Goal: Task Accomplishment & Management: Use online tool/utility

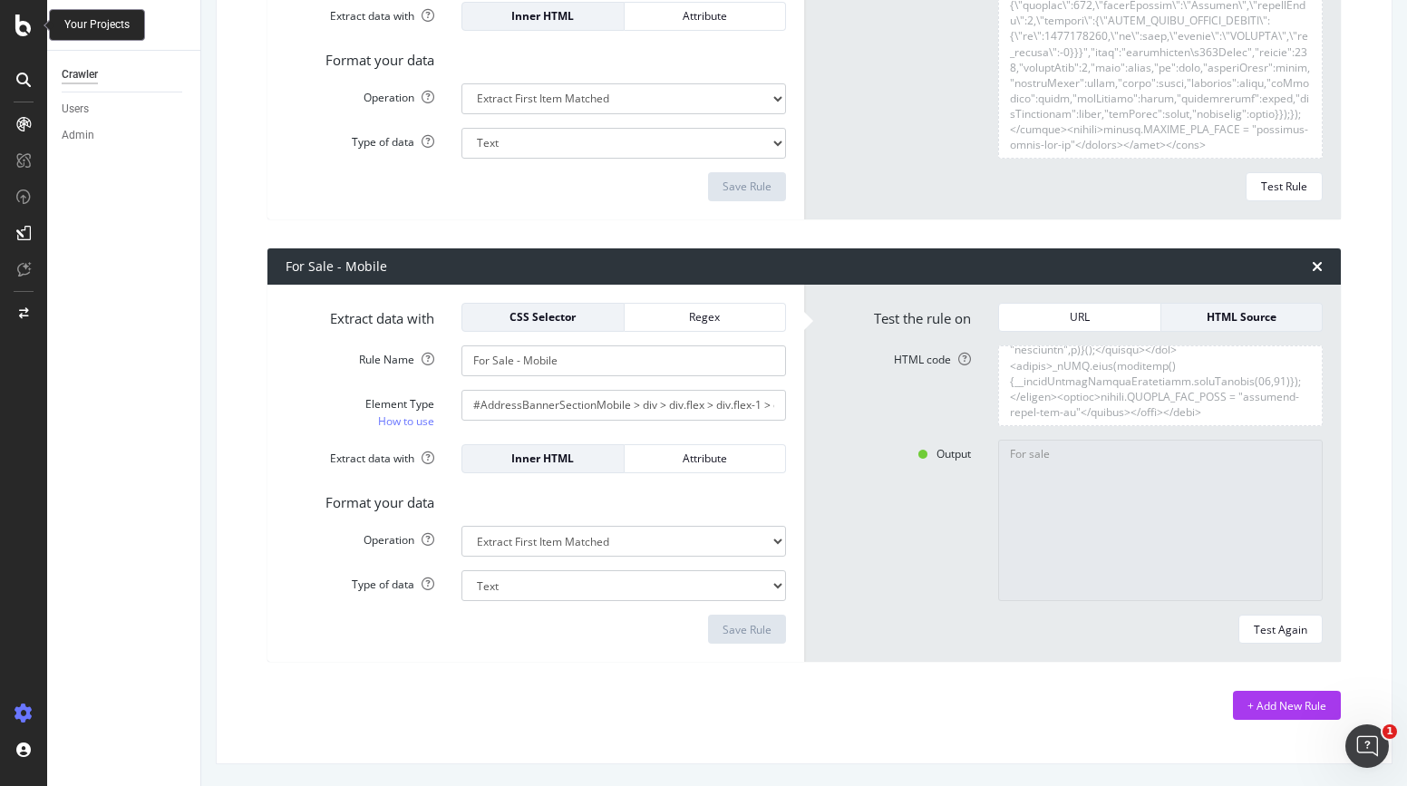
click at [21, 25] on icon at bounding box center [23, 26] width 16 height 22
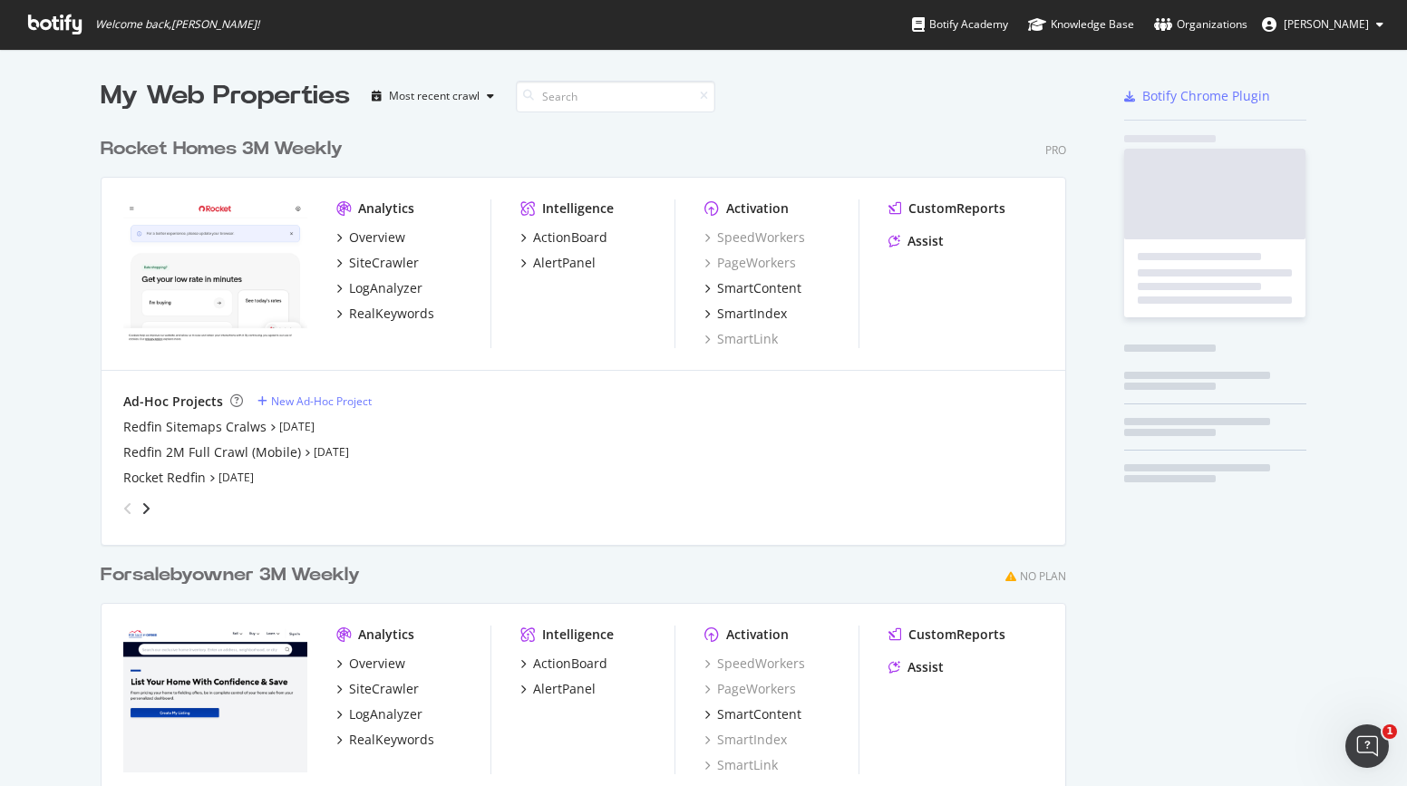
scroll to position [772, 1380]
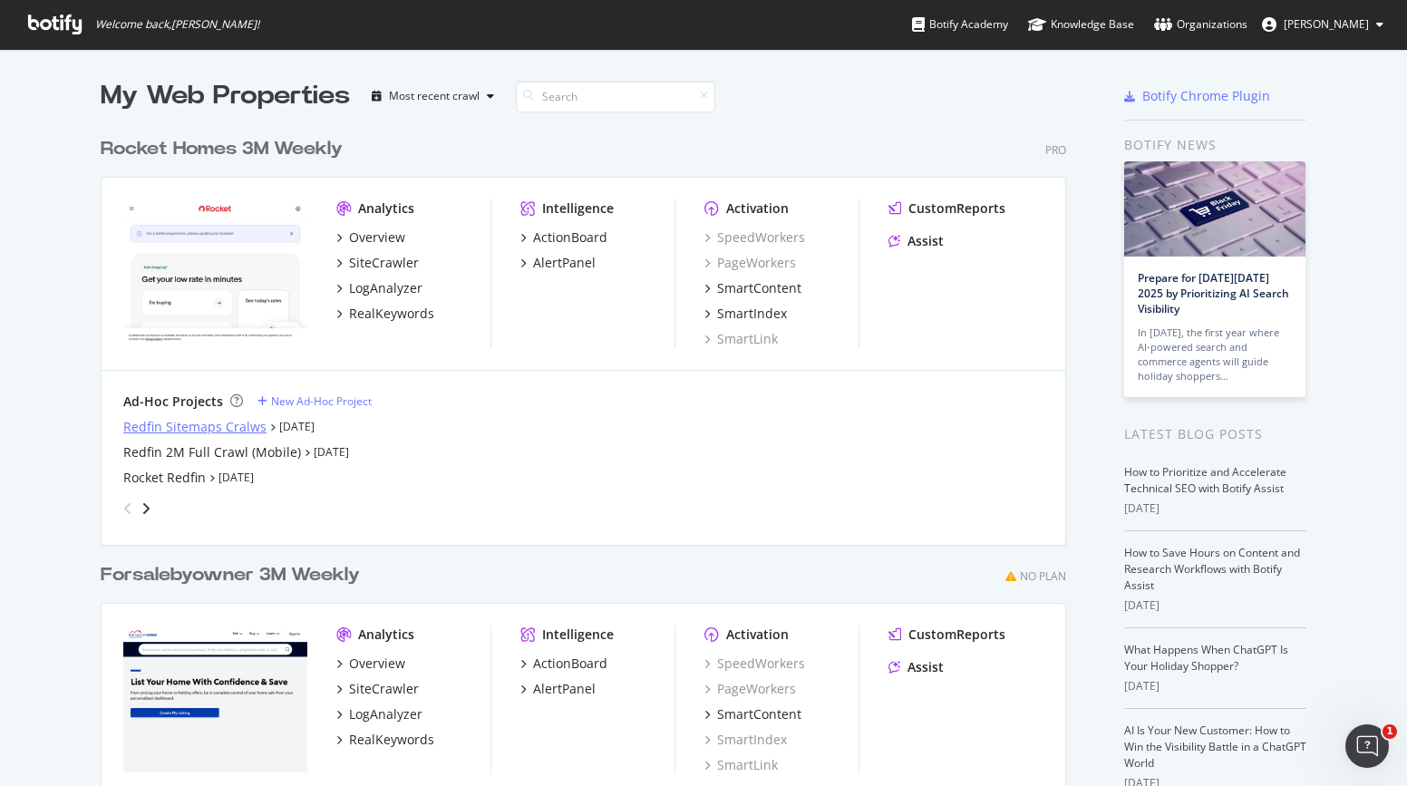
click at [177, 422] on div "Redfin Sitemaps Cralws" at bounding box center [194, 427] width 143 height 18
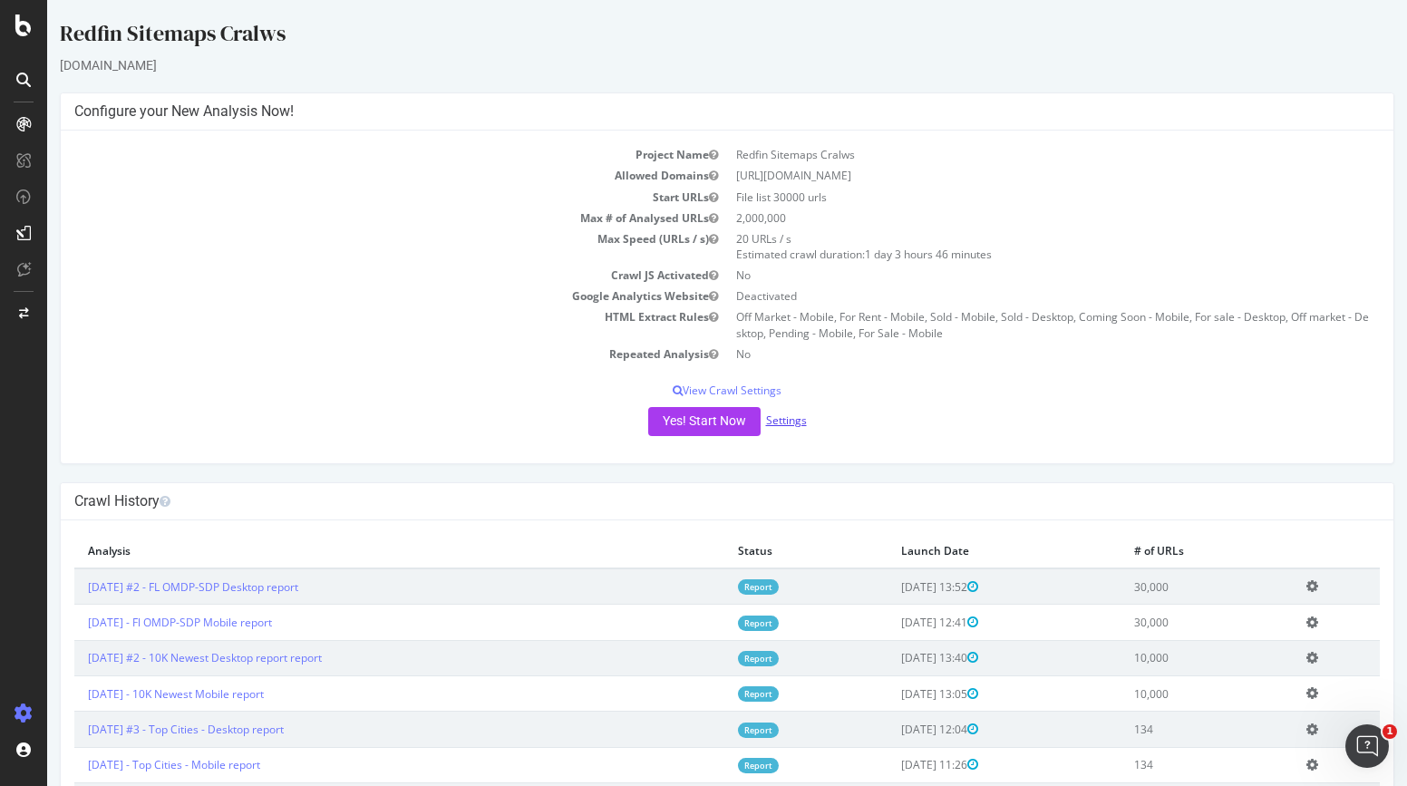
click at [773, 418] on link "Settings" at bounding box center [786, 419] width 41 height 15
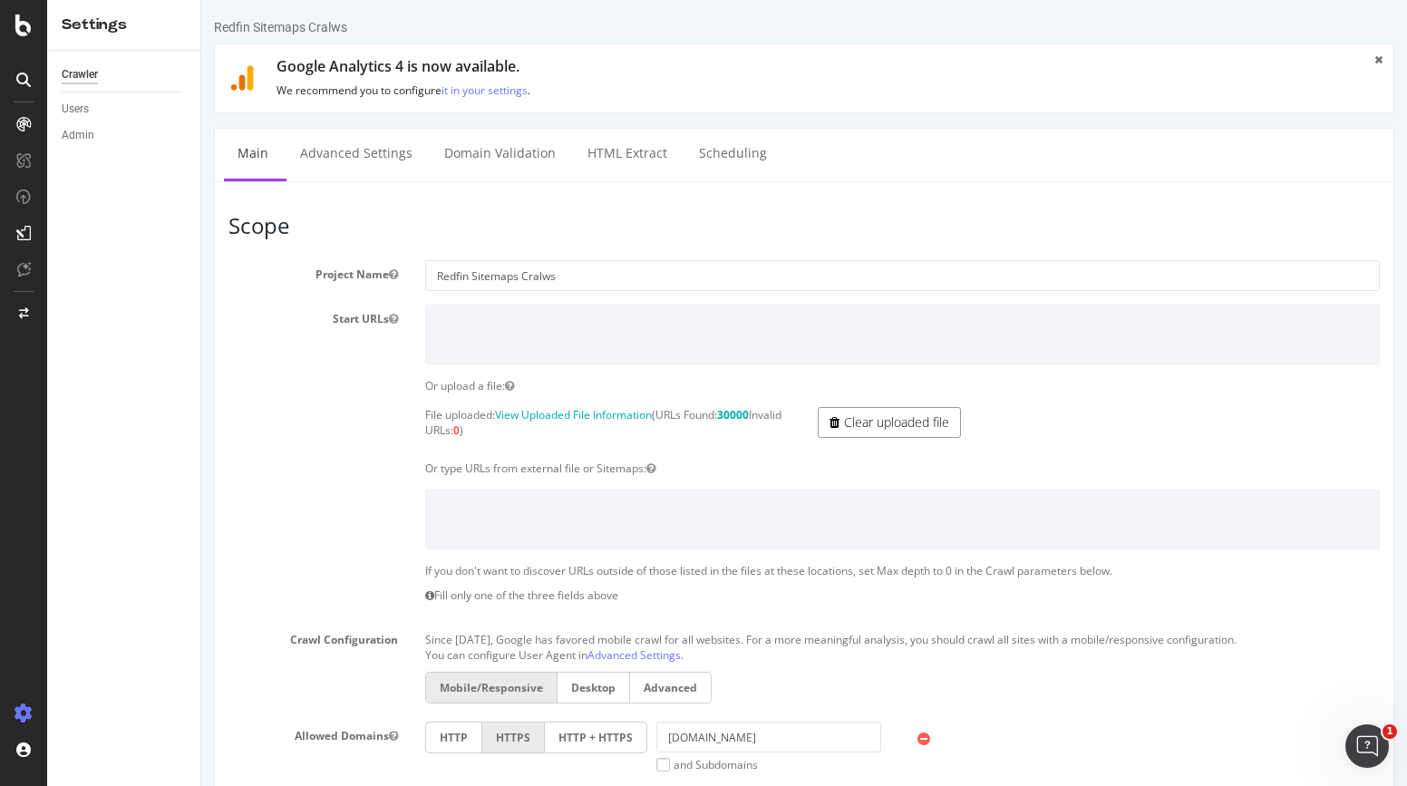
click at [830, 419] on icon at bounding box center [835, 422] width 10 height 13
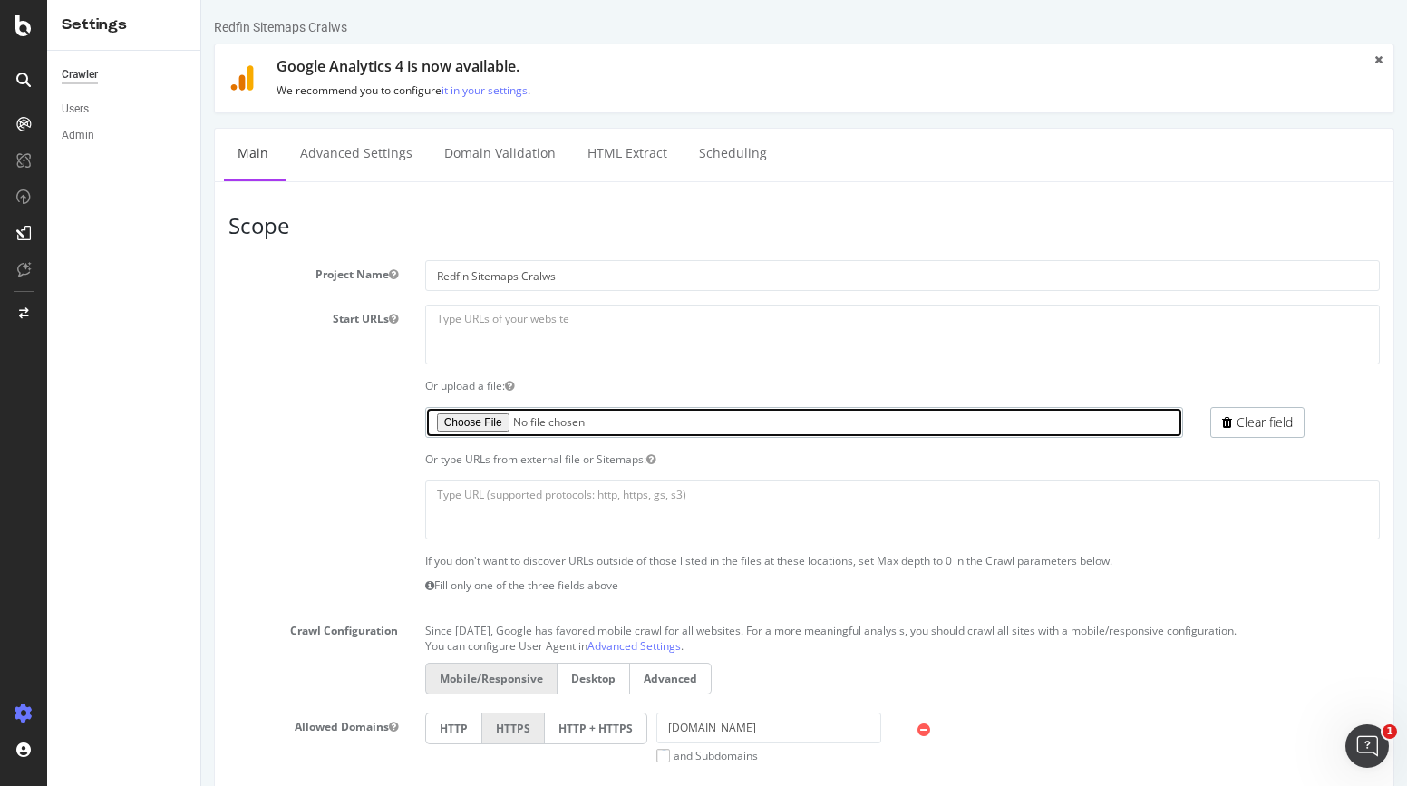
click at [487, 424] on input "file" at bounding box center [804, 422] width 759 height 31
type input "C:\fakepath\satus-codes.txt"
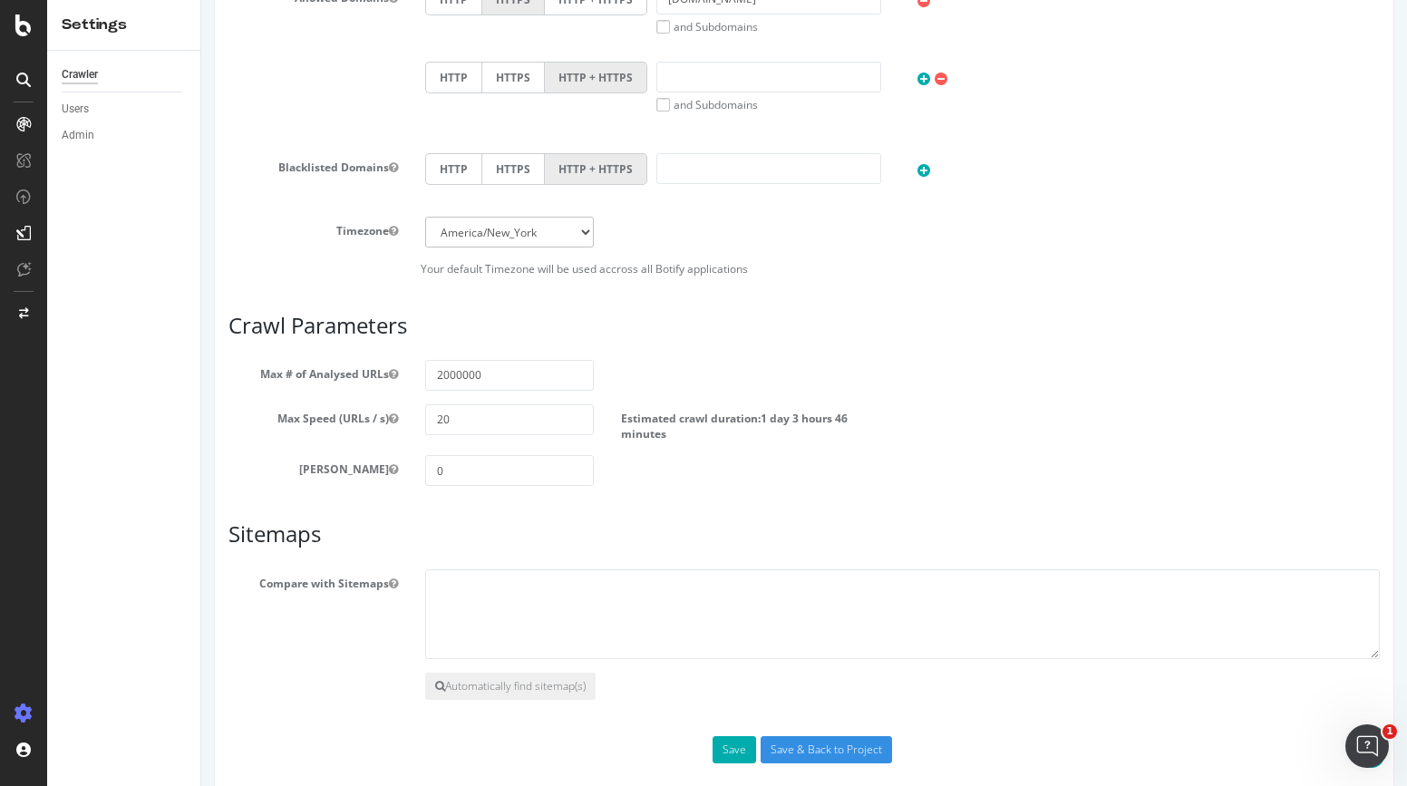
scroll to position [752, 0]
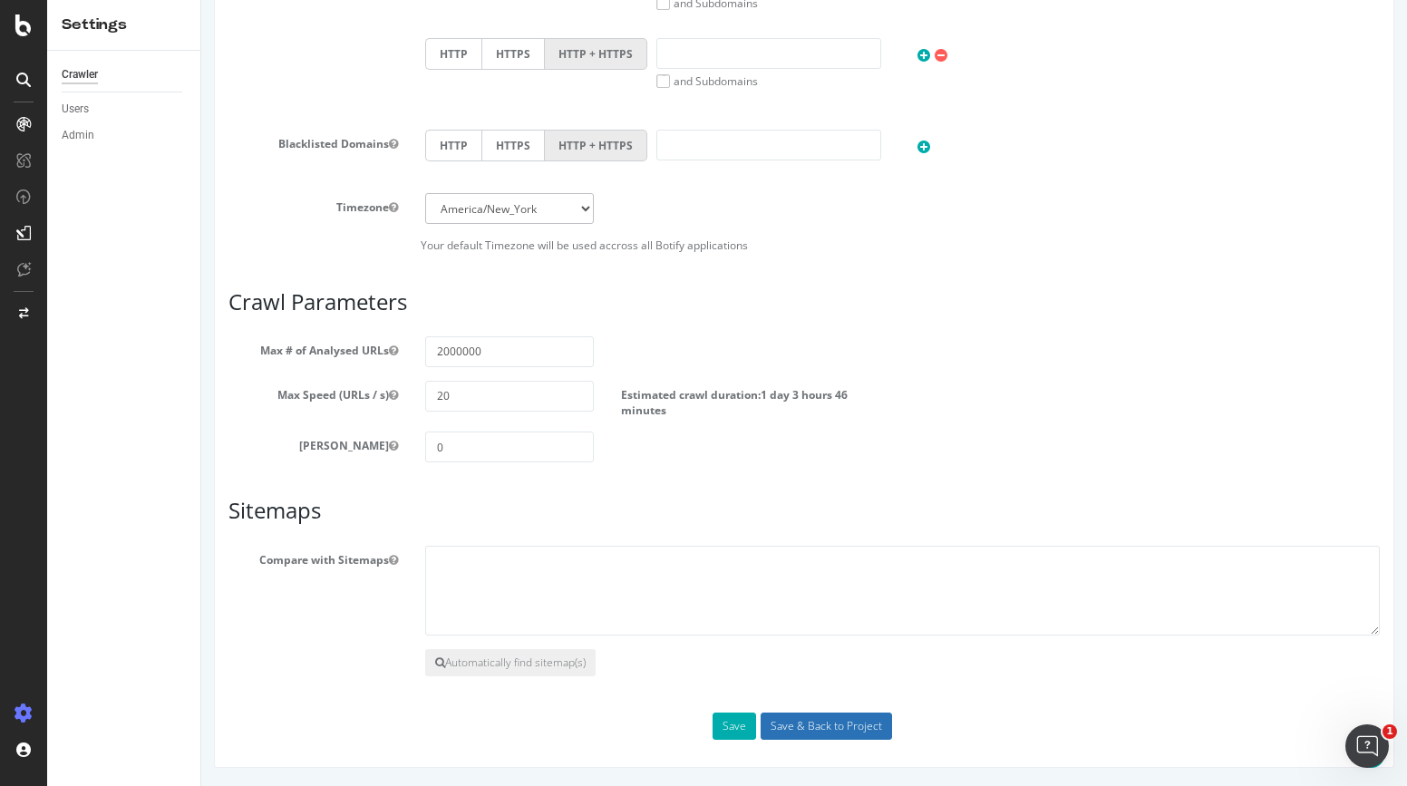
click at [805, 723] on input "Save & Back to Project" at bounding box center [826, 726] width 131 height 27
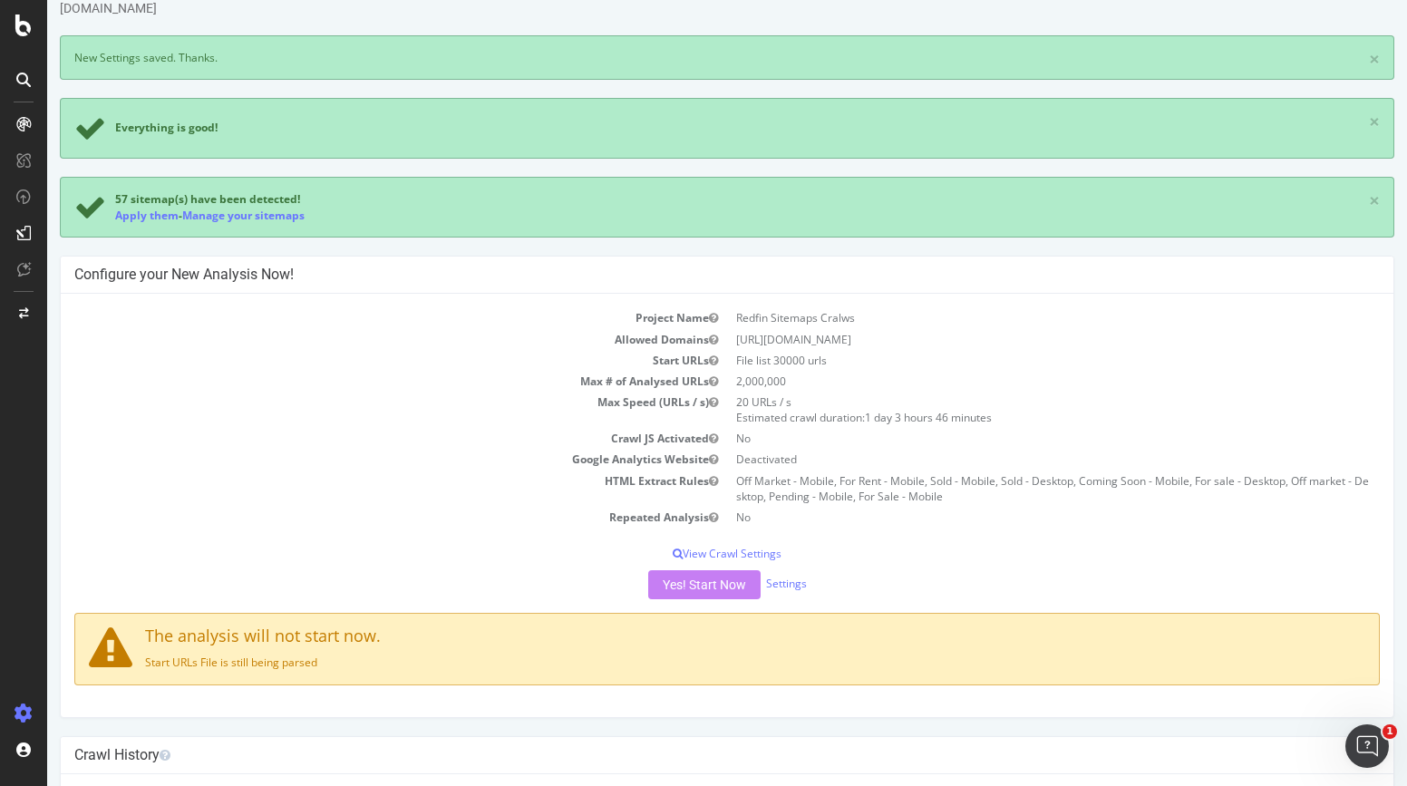
scroll to position [64, 0]
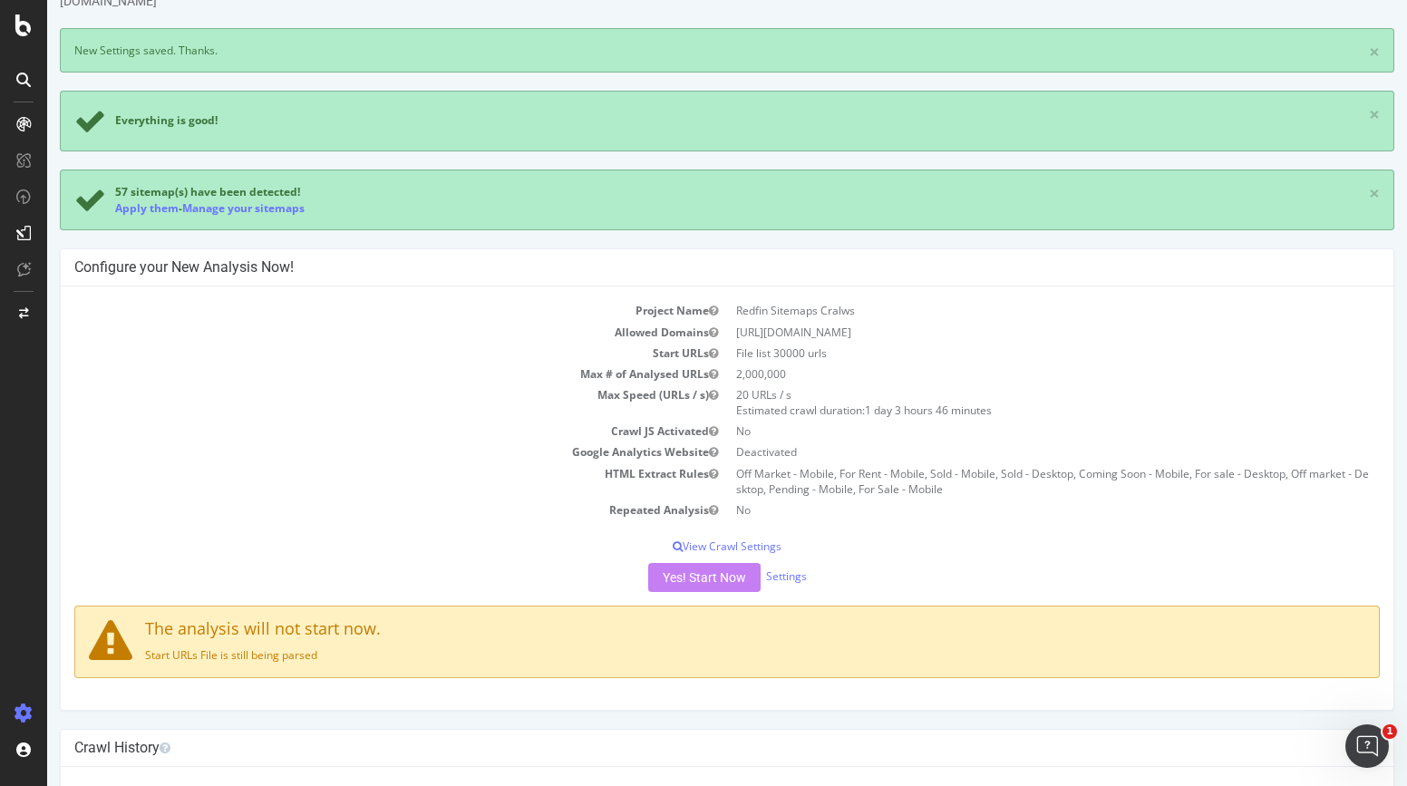
click at [721, 577] on div "Yes! Start Now Settings" at bounding box center [726, 577] width 1305 height 29
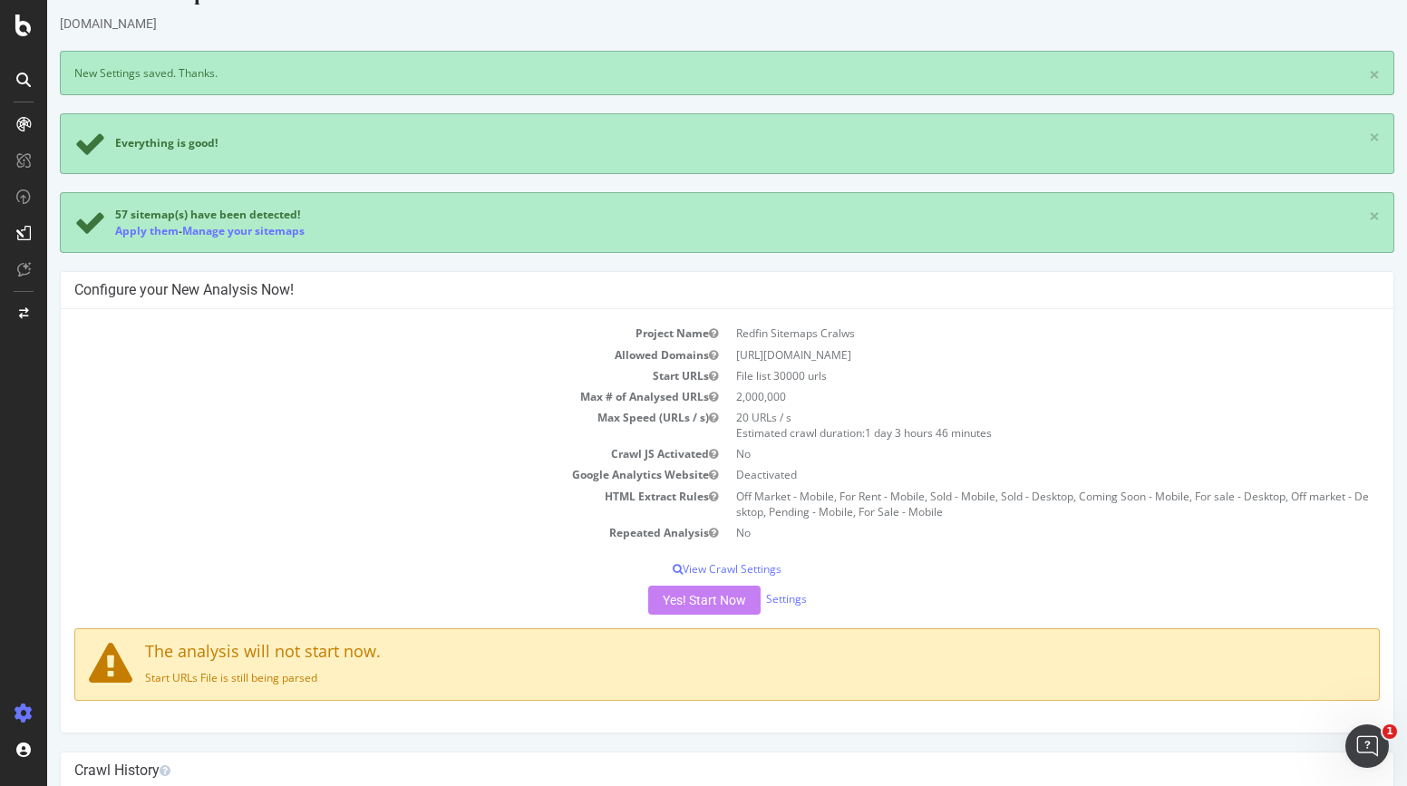
scroll to position [40, 0]
click at [706, 603] on div "Yes! Start Now Settings" at bounding box center [726, 601] width 1305 height 29
click at [714, 597] on div "Yes! Start Now Settings" at bounding box center [726, 601] width 1305 height 29
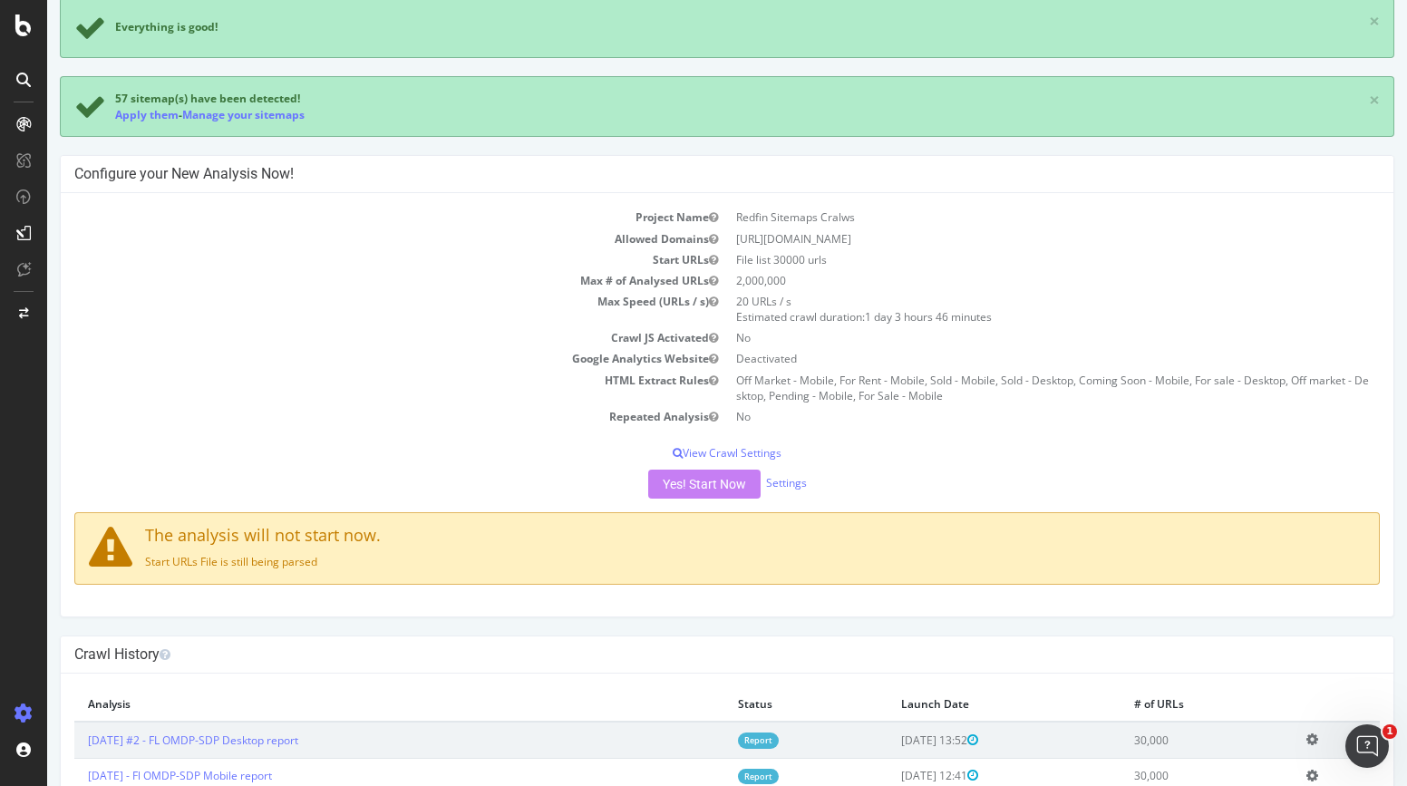
scroll to position [149, 0]
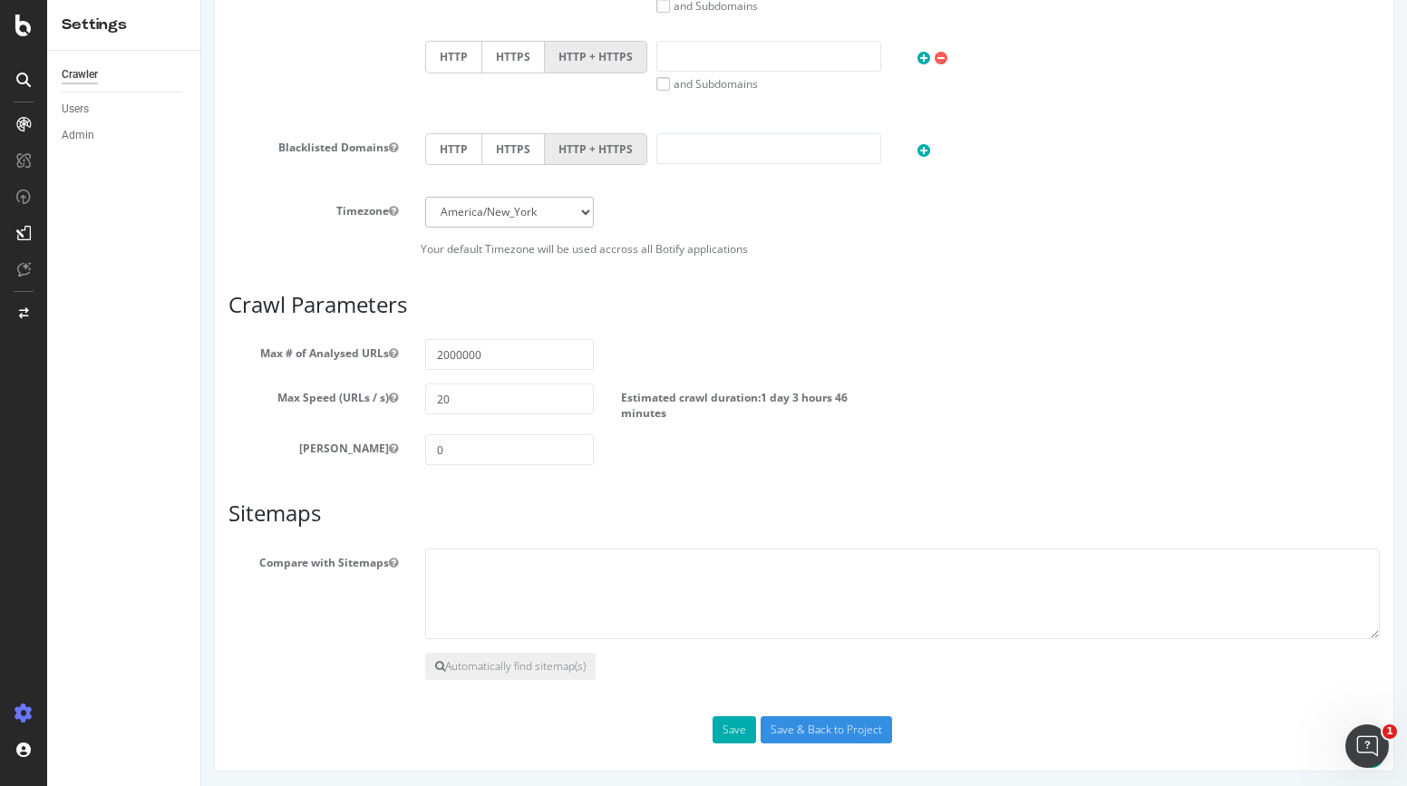
scroll to position [841, 0]
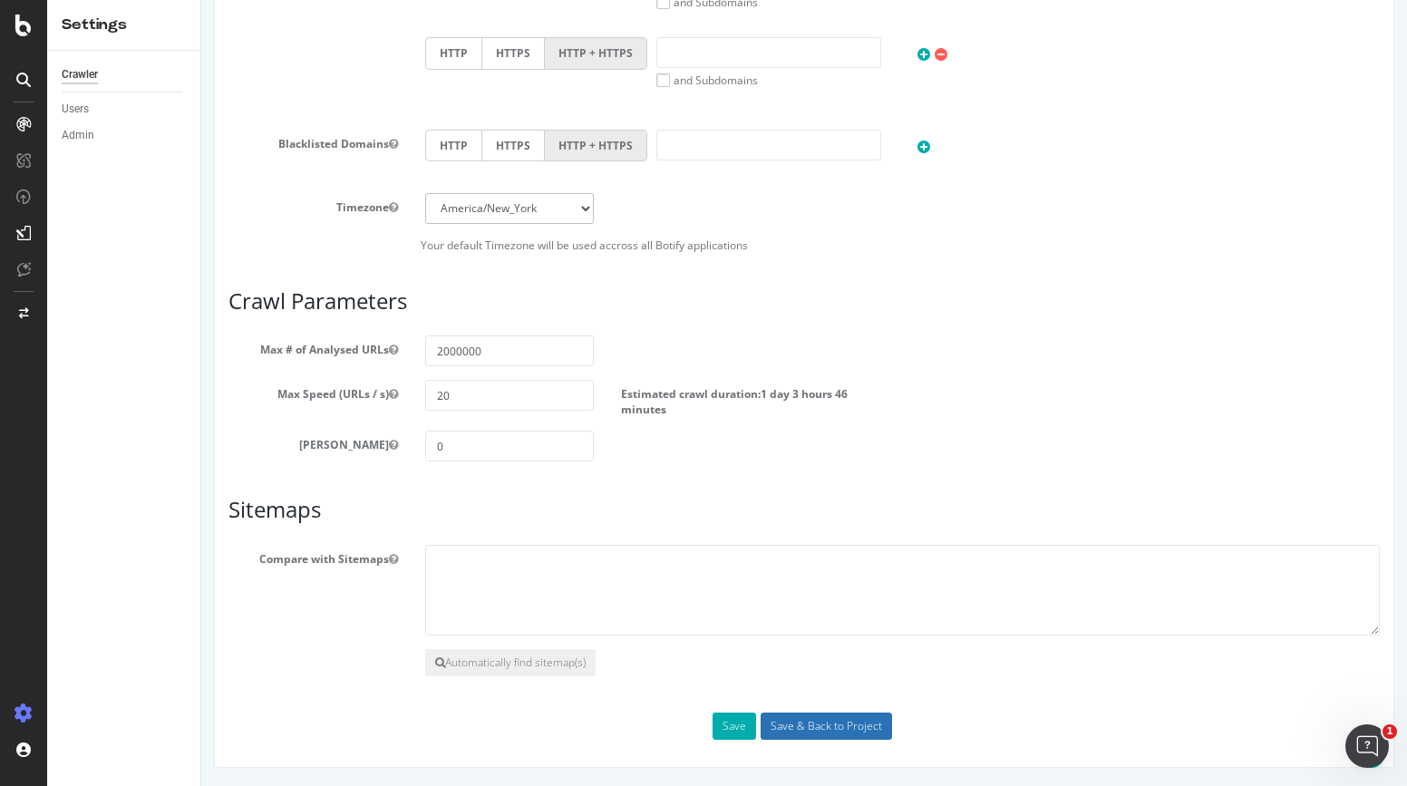
click at [835, 723] on input "Save & Back to Project" at bounding box center [826, 726] width 131 height 27
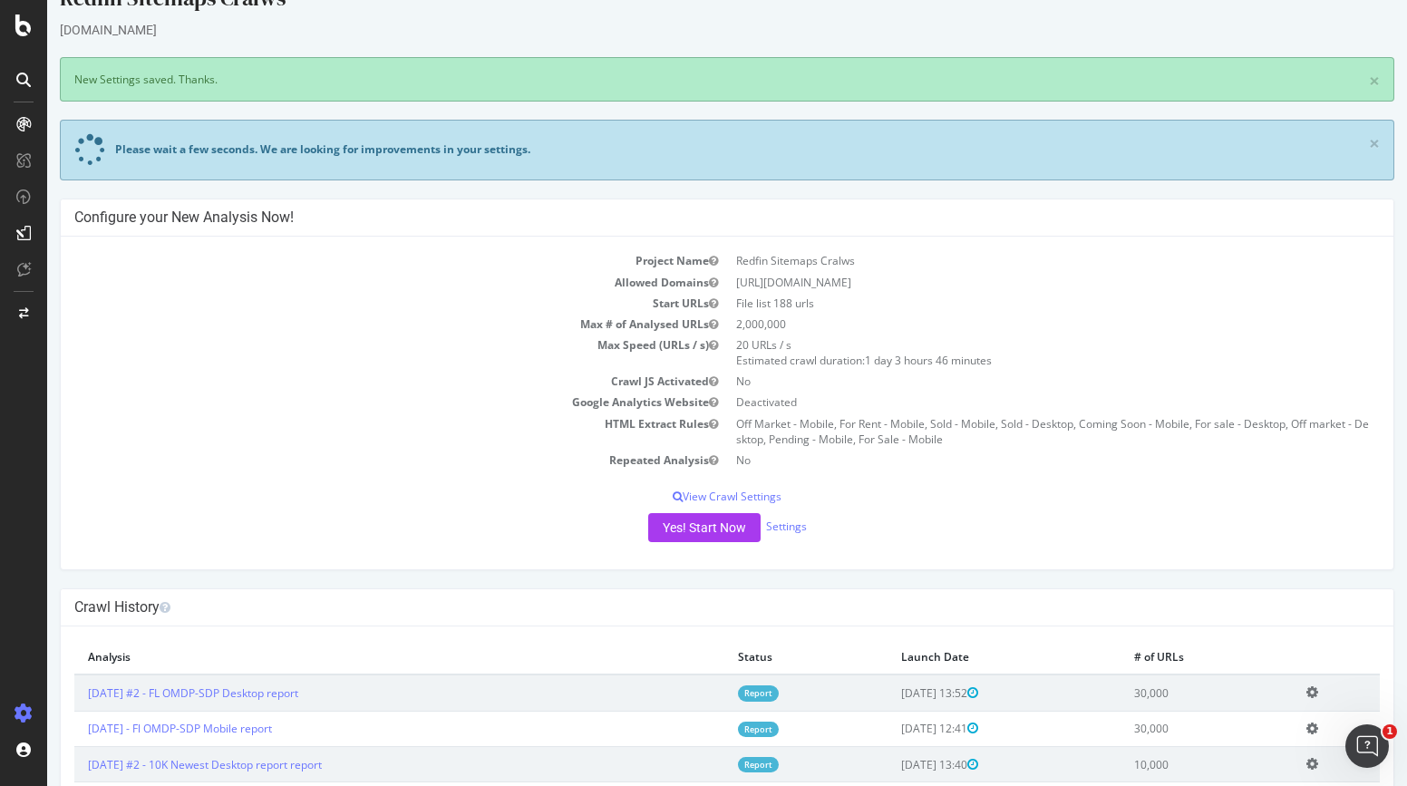
scroll to position [41, 0]
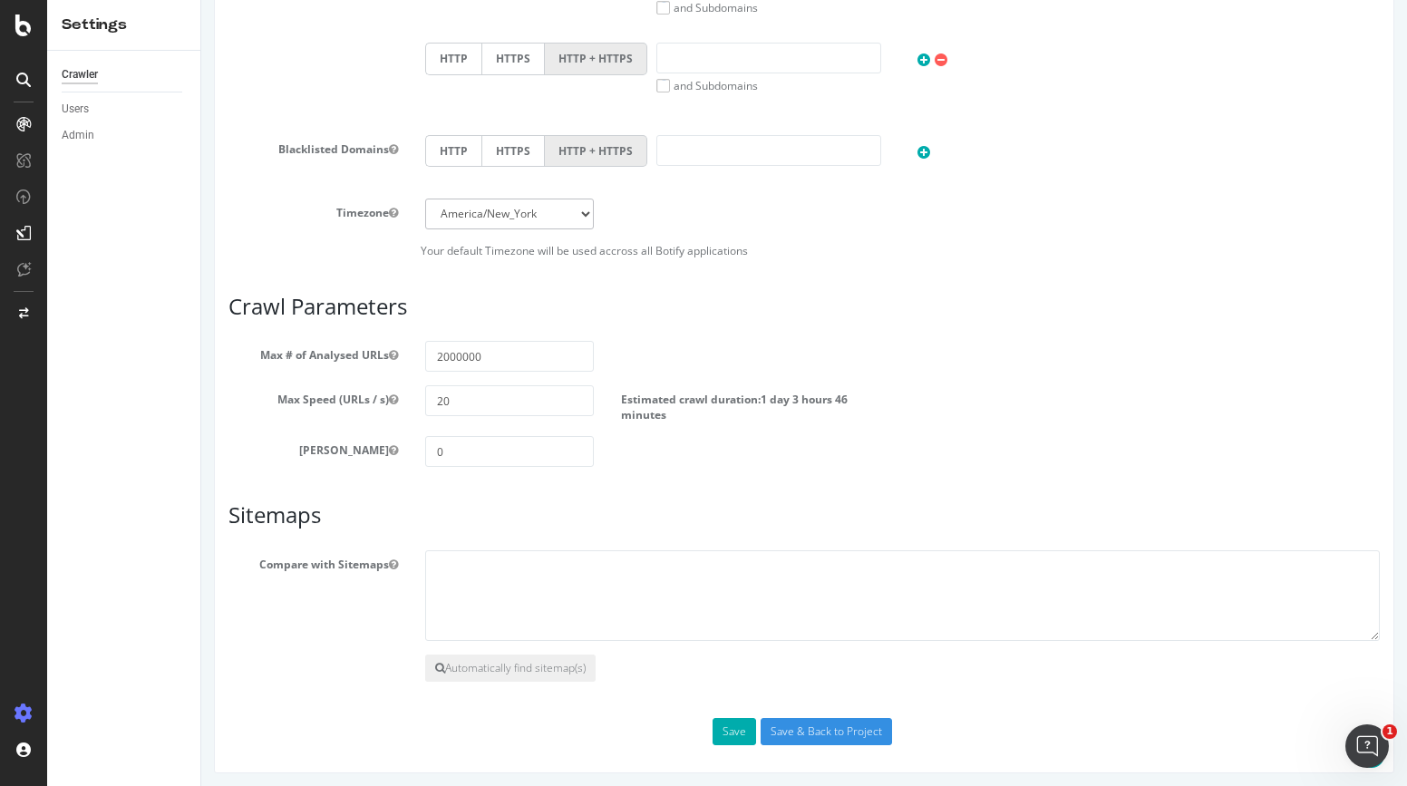
scroll to position [841, 0]
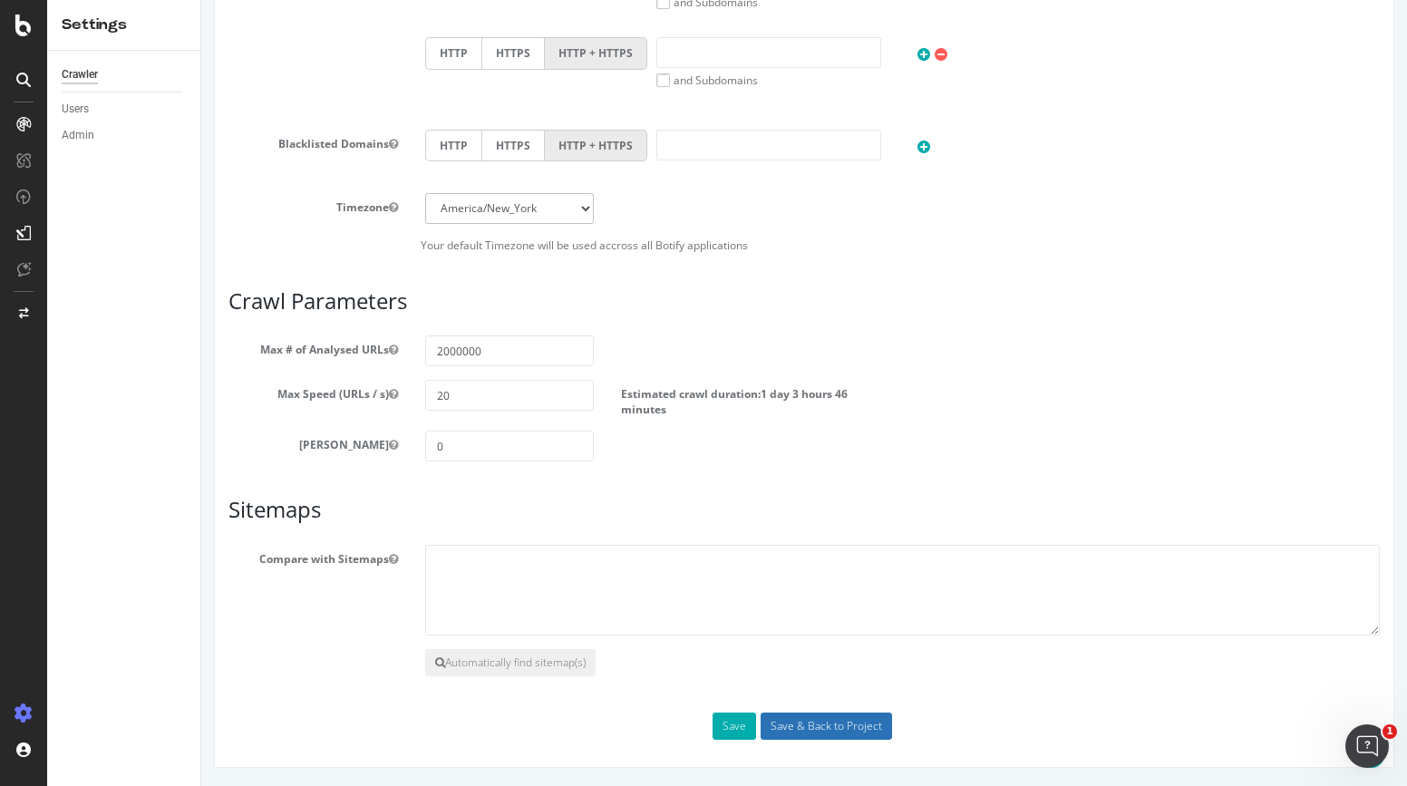
click at [819, 724] on input "Save & Back to Project" at bounding box center [826, 726] width 131 height 27
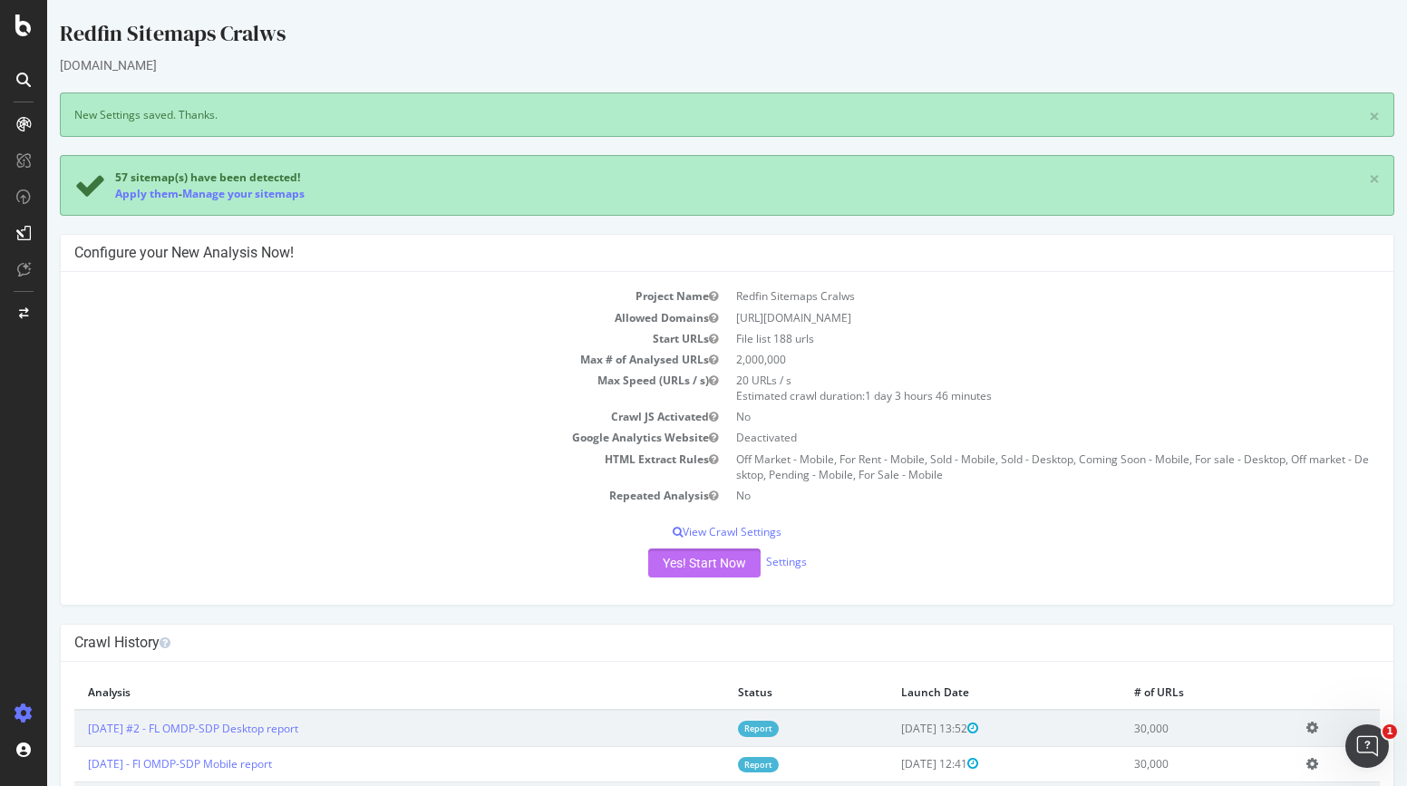
click at [677, 560] on button "Yes! Start Now" at bounding box center [704, 562] width 112 height 29
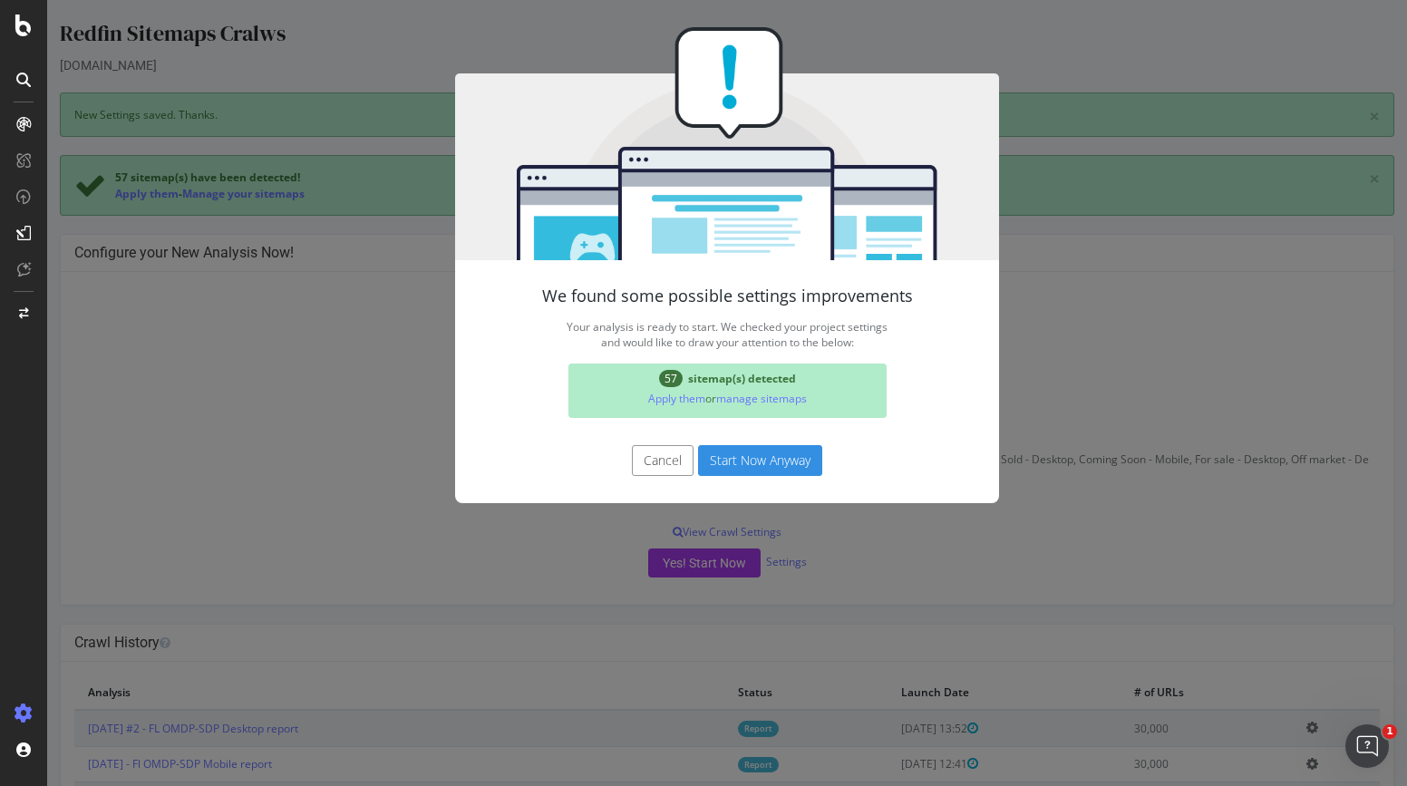
click at [725, 467] on button "Start Now Anyway" at bounding box center [760, 460] width 124 height 31
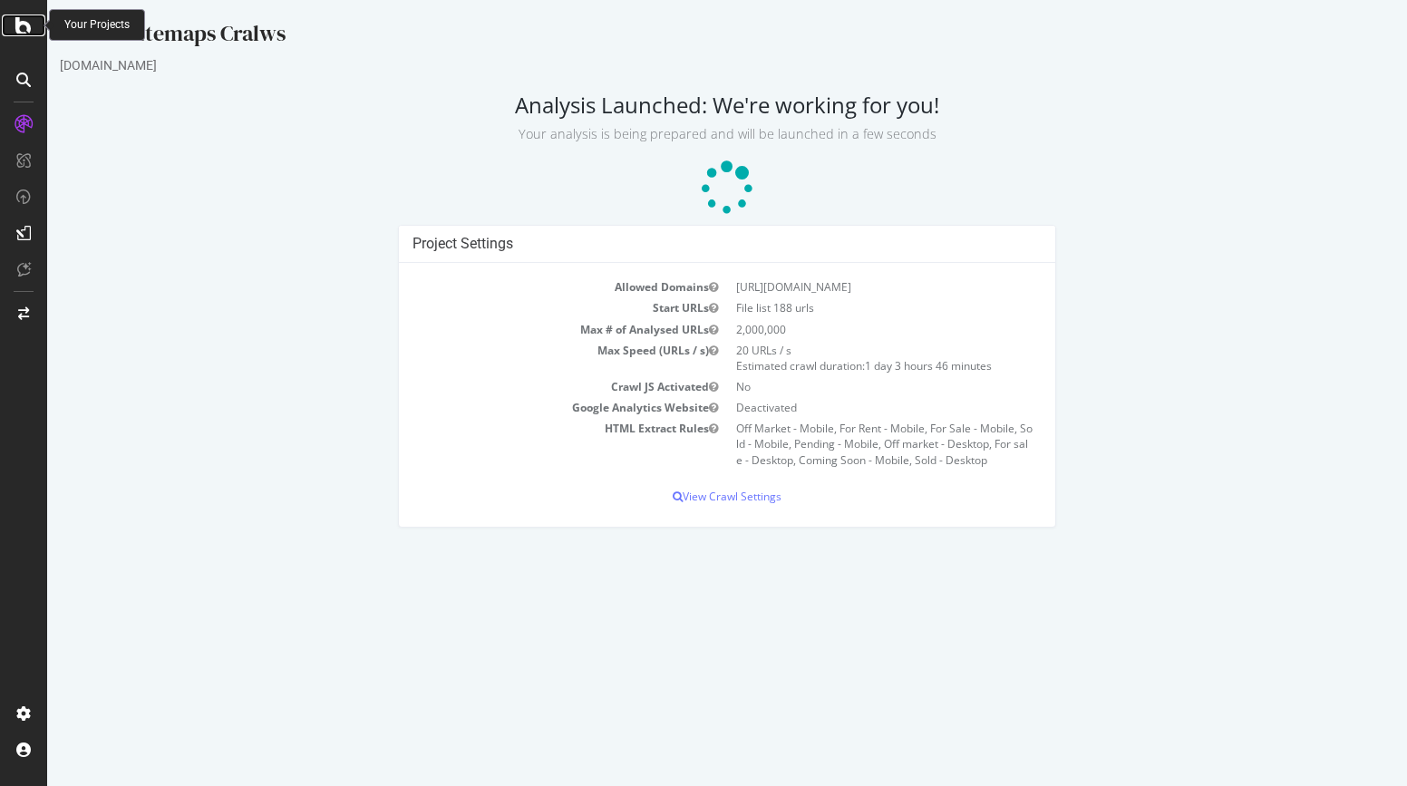
click at [24, 29] on icon at bounding box center [23, 26] width 16 height 22
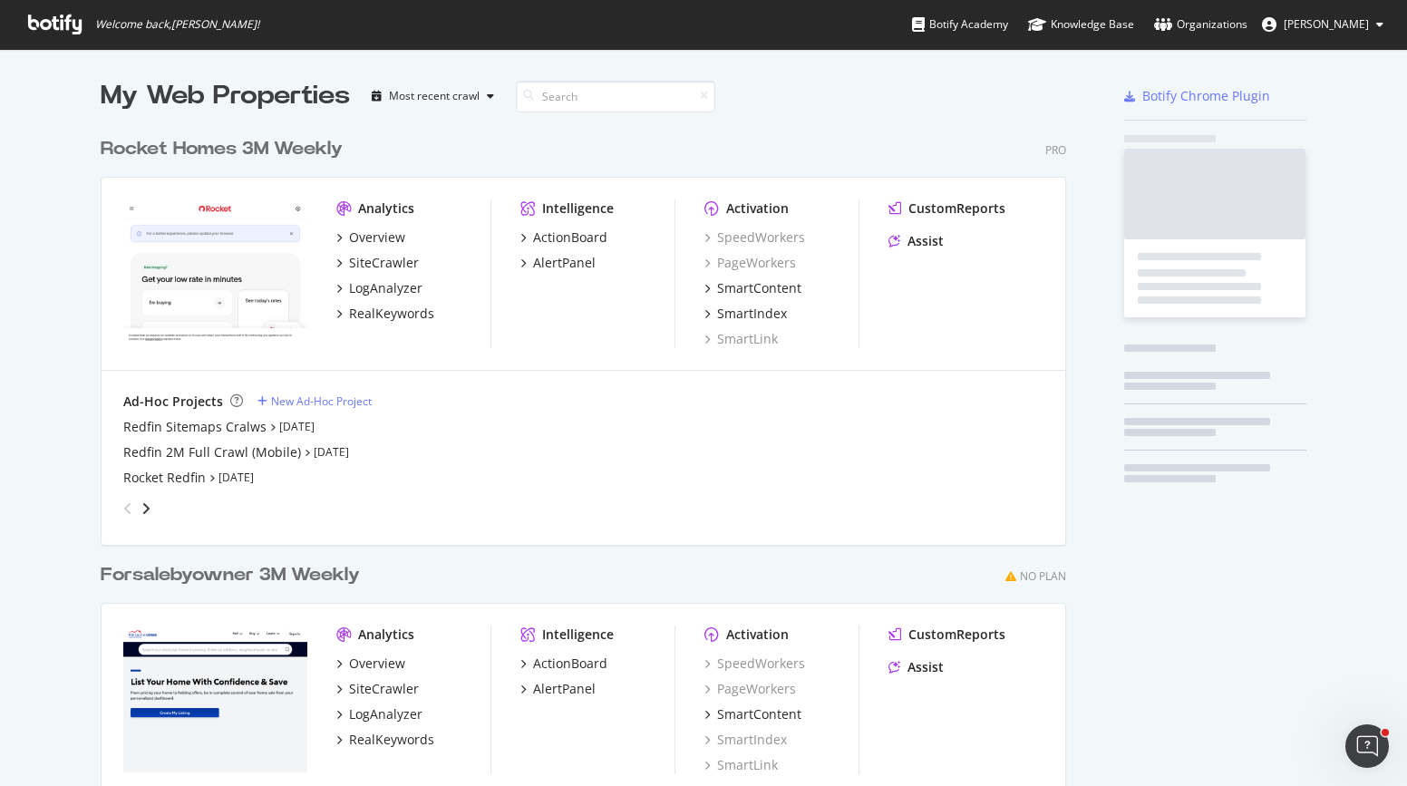
scroll to position [806, 966]
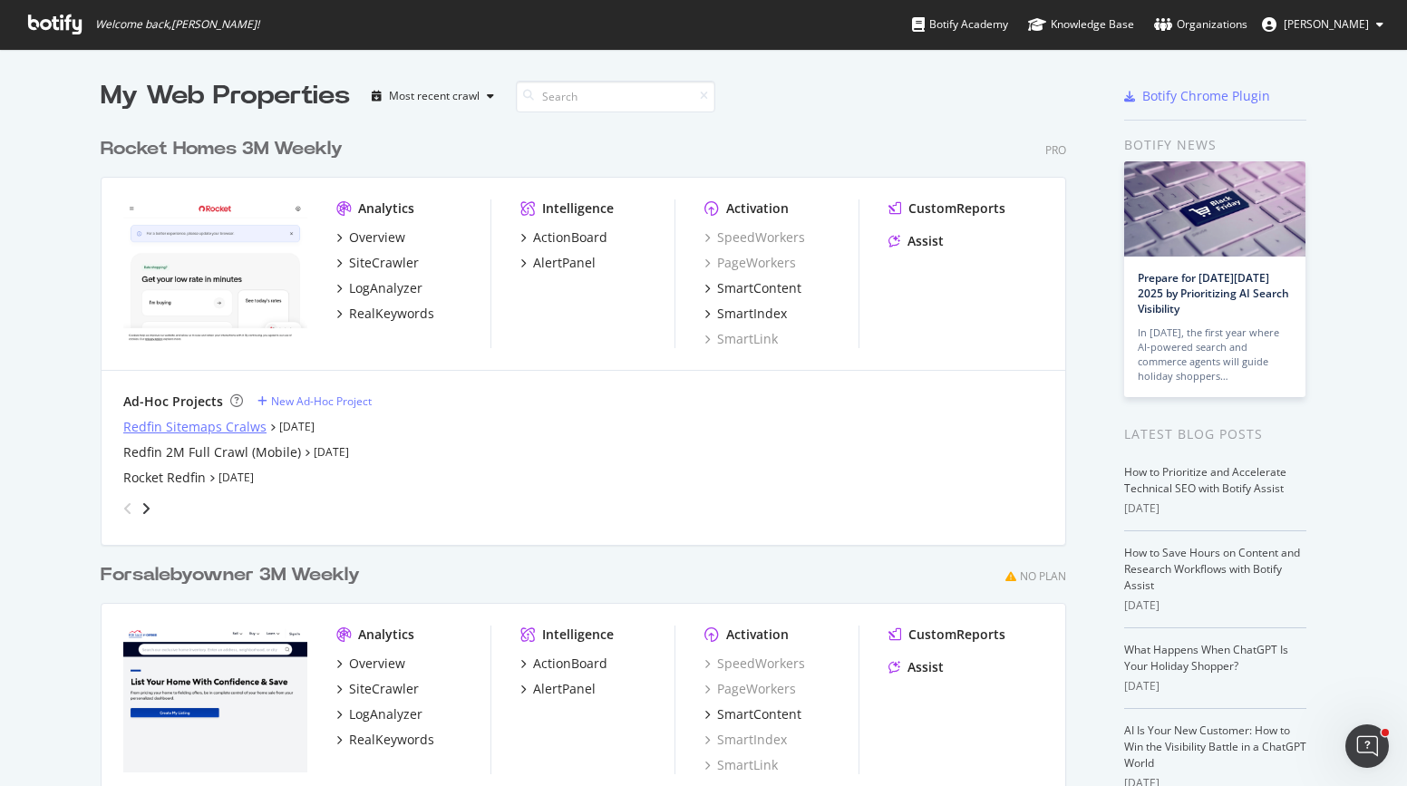
click at [130, 427] on div "Redfin Sitemaps Cralws" at bounding box center [194, 427] width 143 height 18
